Goal: Task Accomplishment & Management: Manage account settings

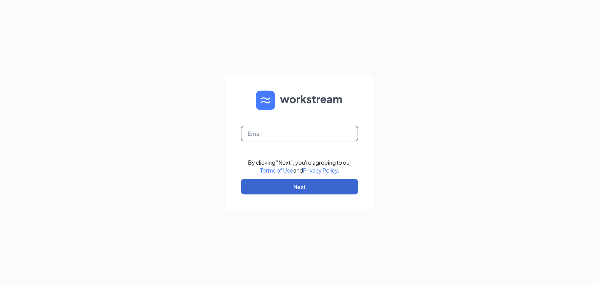
type input "[PERSON_NAME][EMAIL_ADDRESS][DOMAIN_NAME]"
click at [288, 181] on button "Next" at bounding box center [299, 187] width 117 height 16
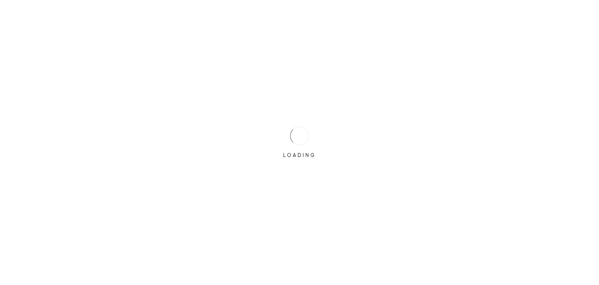
type input "nicholas@thedunkindonuts.com"
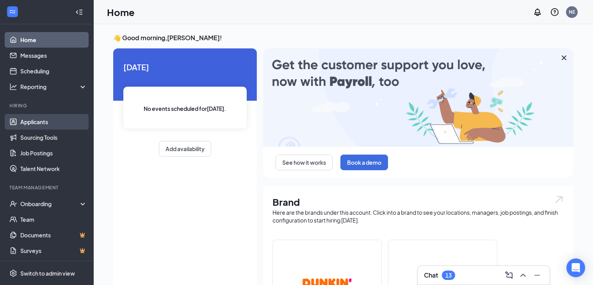
click at [27, 119] on link "Applicants" at bounding box center [53, 122] width 67 height 16
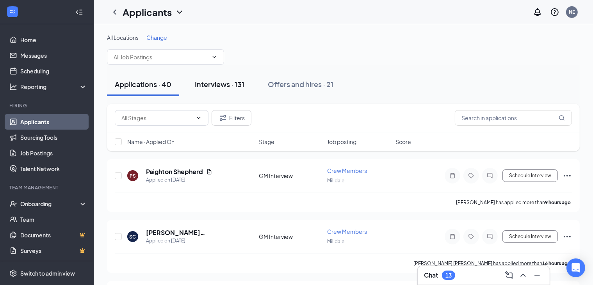
click at [208, 84] on div "Interviews · 131" at bounding box center [220, 84] width 50 height 10
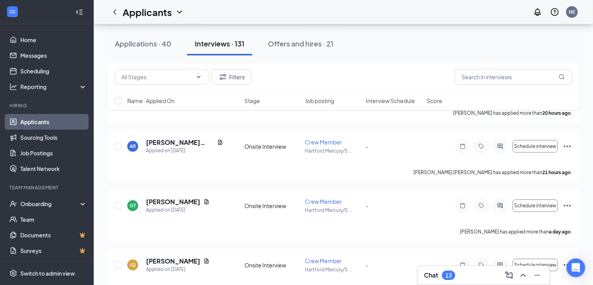
scroll to position [859, 0]
click at [32, 41] on link "Home" at bounding box center [53, 40] width 67 height 16
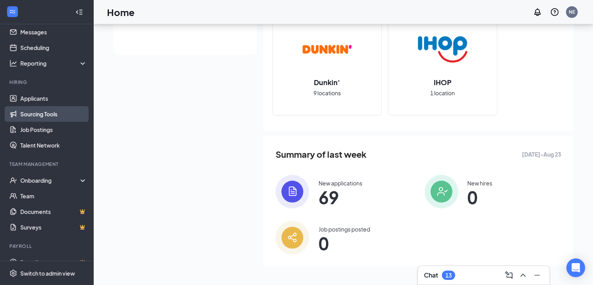
scroll to position [36, 0]
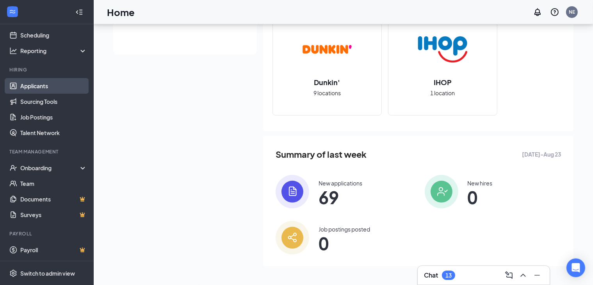
click at [44, 85] on link "Applicants" at bounding box center [53, 86] width 67 height 16
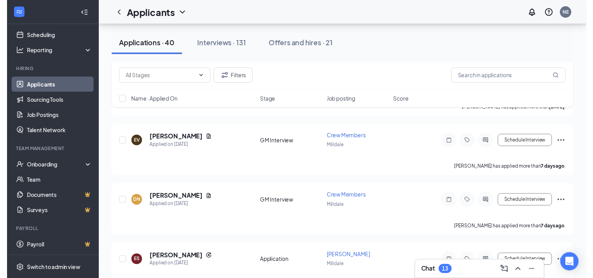
scroll to position [468, 0]
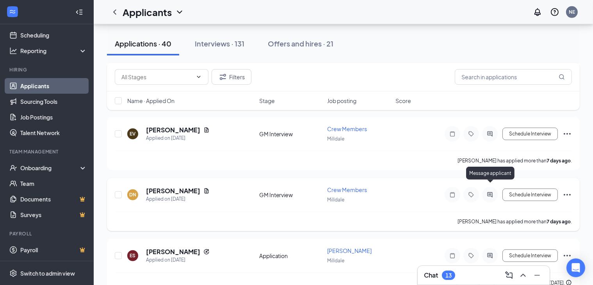
click at [491, 192] on icon "ActiveChat" at bounding box center [489, 194] width 5 height 5
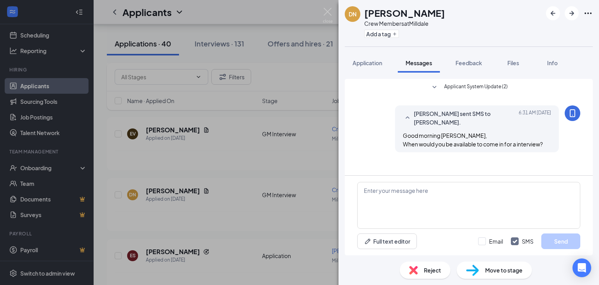
click at [279, 78] on div "DN [PERSON_NAME] Crew Members at Milldale Add a tag Application Messages Feedba…" at bounding box center [299, 142] width 599 height 285
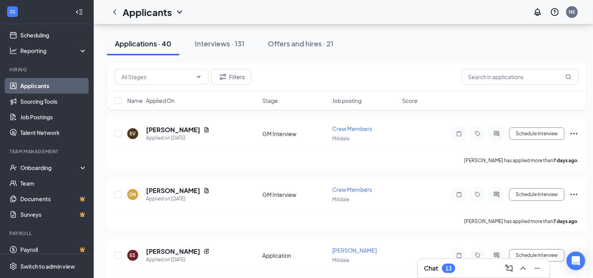
click at [393, 46] on div "Applications · 40 Interviews · 131 Offers and hires · 21" at bounding box center [346, 43] width 479 height 23
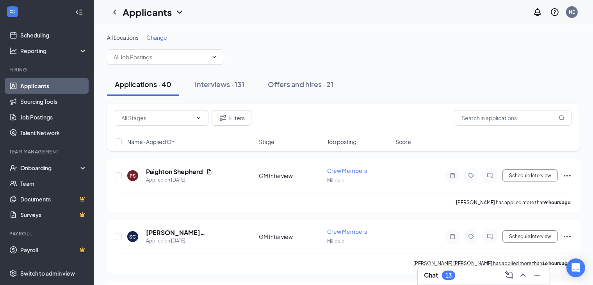
click at [308, 39] on div "All Locations Change" at bounding box center [343, 38] width 473 height 8
click at [37, 88] on link "Applicants" at bounding box center [53, 86] width 67 height 16
click at [217, 83] on div "Interviews · 131" at bounding box center [220, 84] width 50 height 10
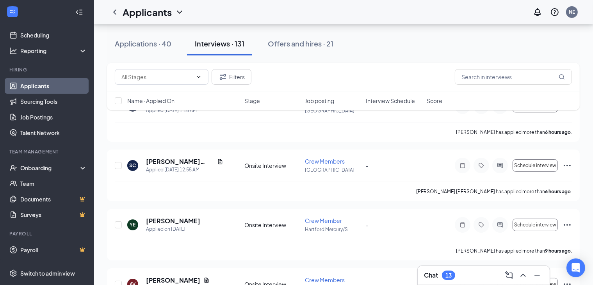
scroll to position [39, 0]
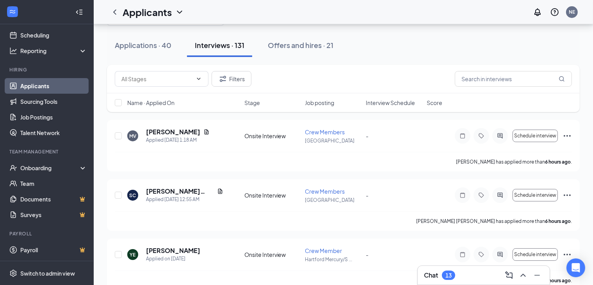
click at [221, 44] on div "Interviews · 131" at bounding box center [220, 45] width 50 height 10
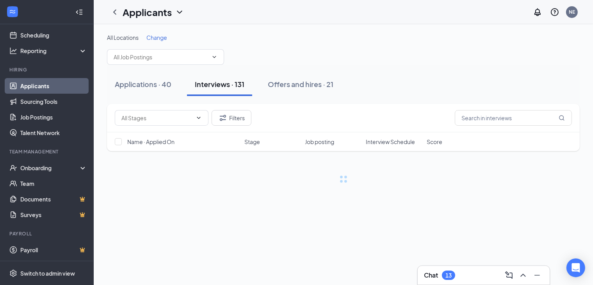
scroll to position [0, 0]
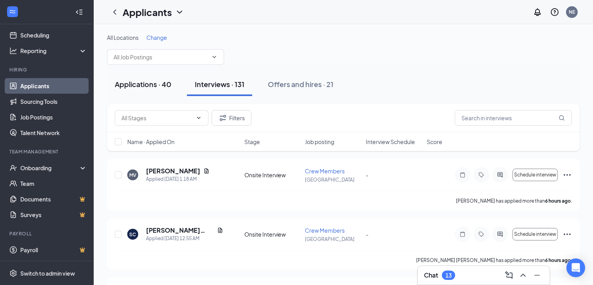
click at [143, 84] on div "Applications · 40" at bounding box center [143, 84] width 57 height 10
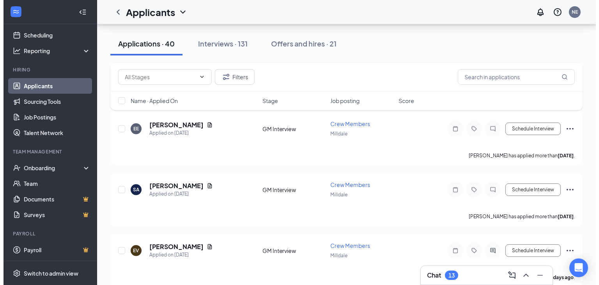
scroll to position [429, 0]
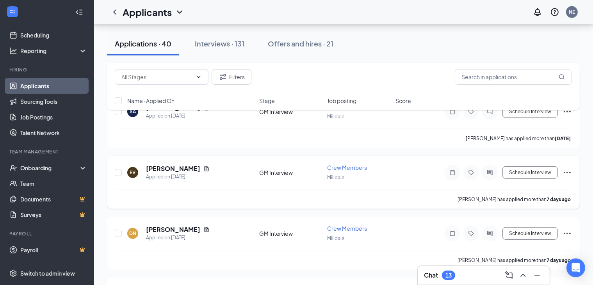
click at [491, 165] on div at bounding box center [490, 173] width 16 height 16
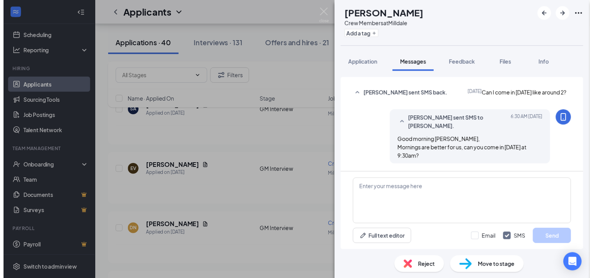
scroll to position [136, 0]
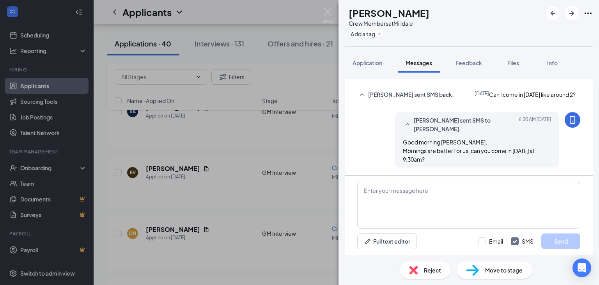
click at [264, 10] on div "EV [PERSON_NAME] Crew Members at Milldale Add a tag Application Messages Feedba…" at bounding box center [299, 142] width 599 height 285
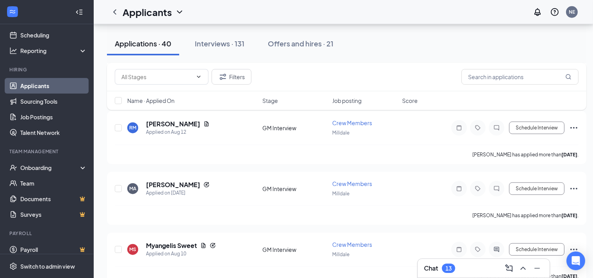
scroll to position [859, 0]
